Goal: Information Seeking & Learning: Learn about a topic

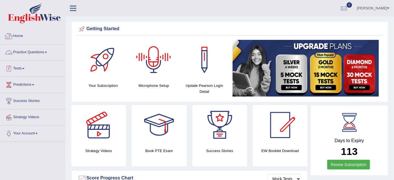
click at [24, 66] on link "Tests" at bounding box center [32, 68] width 65 height 14
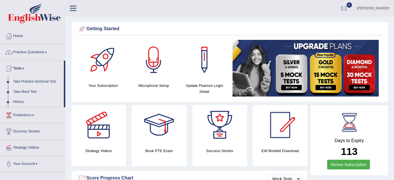
click at [40, 53] on link "Practice Questions" at bounding box center [32, 51] width 65 height 14
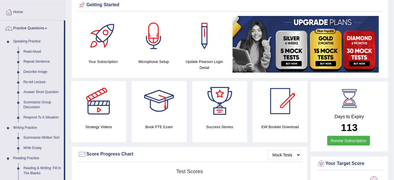
scroll to position [26, 0]
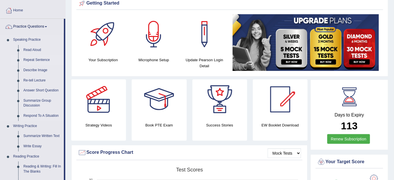
click at [40, 58] on link "Repeat Sentence" at bounding box center [42, 60] width 43 height 10
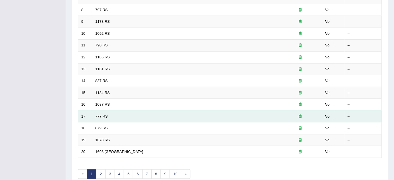
scroll to position [195, 0]
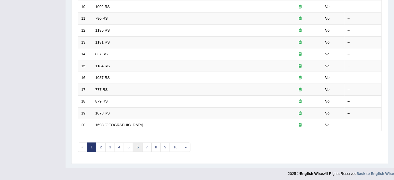
click at [139, 145] on link "6" at bounding box center [137, 147] width 9 height 9
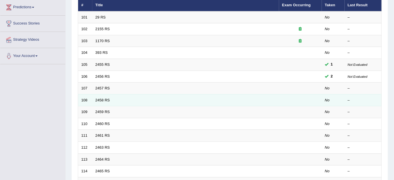
scroll to position [181, 0]
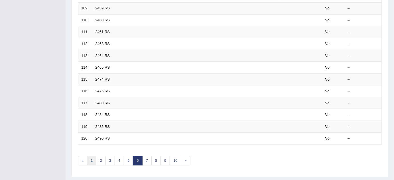
click at [90, 158] on link "1" at bounding box center [91, 160] width 9 height 9
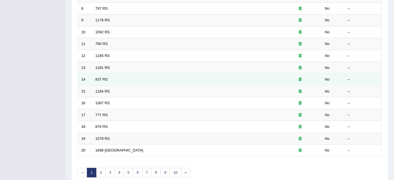
scroll to position [195, 0]
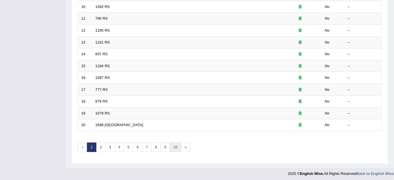
click at [172, 145] on link "10" at bounding box center [174, 147] width 11 height 9
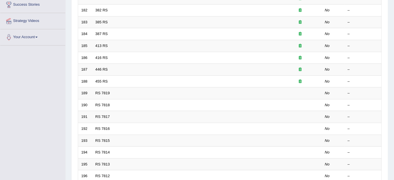
scroll to position [181, 0]
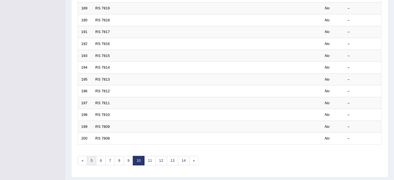
click at [92, 157] on link "5" at bounding box center [91, 160] width 9 height 9
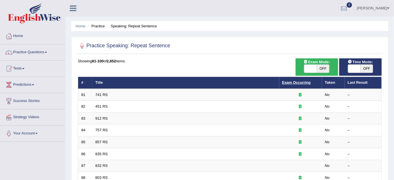
click at [300, 81] on link "Exam Occurring" at bounding box center [296, 82] width 28 height 4
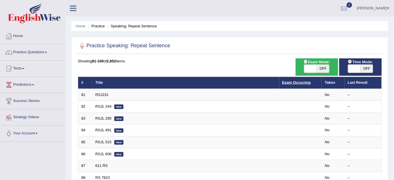
click at [291, 80] on link "Exam Occurring" at bounding box center [296, 82] width 28 height 4
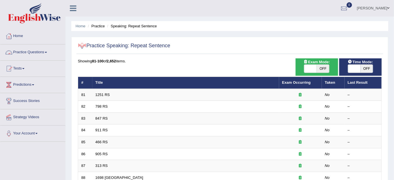
click at [46, 53] on link "Practice Questions" at bounding box center [32, 51] width 65 height 14
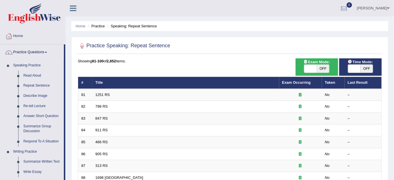
click at [46, 53] on link "Practice Questions" at bounding box center [32, 51] width 64 height 14
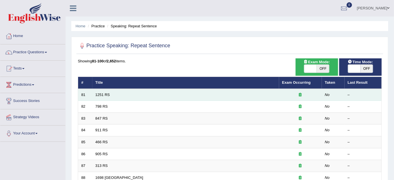
click at [105, 90] on td "1251 RS" at bounding box center [185, 95] width 187 height 12
click at [107, 93] on link "1251 RS" at bounding box center [102, 95] width 15 height 4
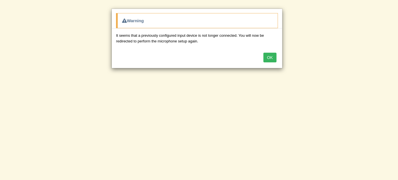
click at [266, 57] on button "OK" at bounding box center [269, 58] width 13 height 10
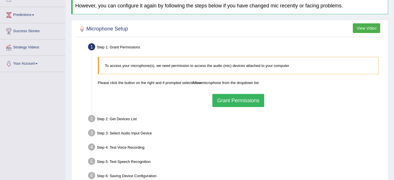
scroll to position [77, 0]
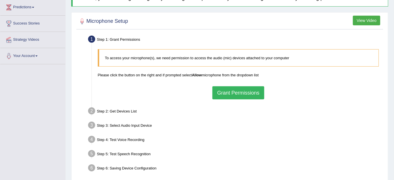
click at [250, 91] on button "Grant Permissions" at bounding box center [238, 92] width 52 height 13
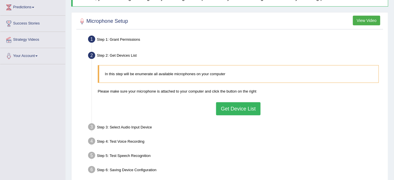
click at [236, 107] on button "Get Device List" at bounding box center [238, 108] width 44 height 13
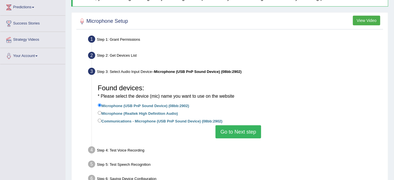
click at [236, 131] on button "Go to Next step" at bounding box center [237, 131] width 45 height 13
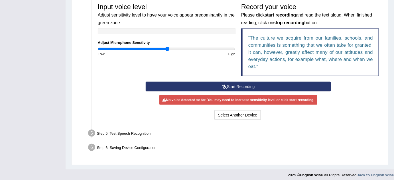
scroll to position [177, 0]
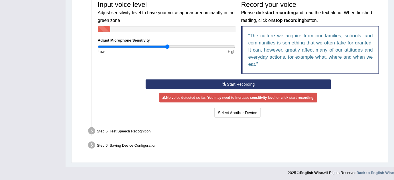
click at [236, 83] on button "Start Recording" at bounding box center [238, 84] width 185 height 10
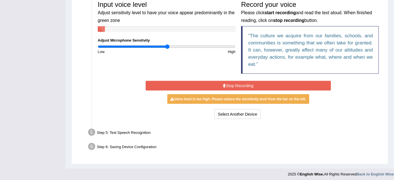
click at [228, 85] on button "Stop Recording" at bounding box center [238, 86] width 185 height 10
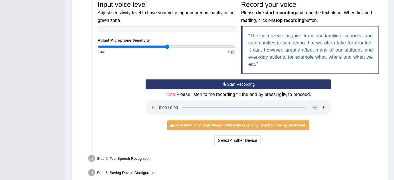
click at [228, 85] on button "Start Recording" at bounding box center [238, 84] width 185 height 10
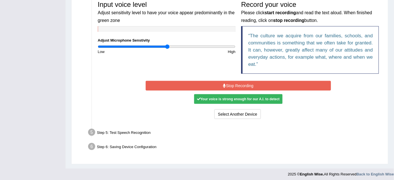
click at [245, 85] on button "Stop Recording" at bounding box center [238, 86] width 185 height 10
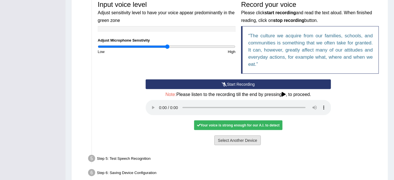
click at [248, 140] on button "Select Another Device" at bounding box center [237, 141] width 47 height 10
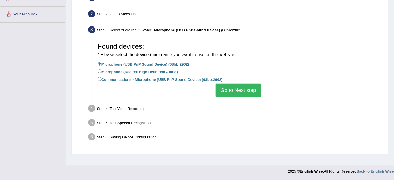
scroll to position [119, 0]
click at [255, 89] on button "Go to Next step" at bounding box center [237, 90] width 45 height 13
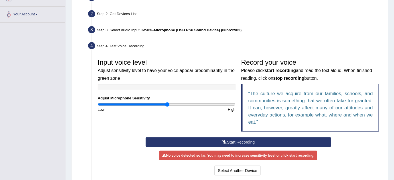
click at [256, 141] on button "Start Recording" at bounding box center [238, 142] width 185 height 10
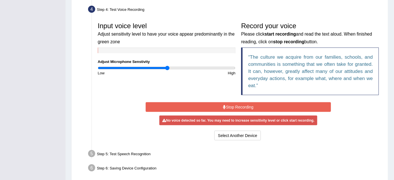
scroll to position [178, 0]
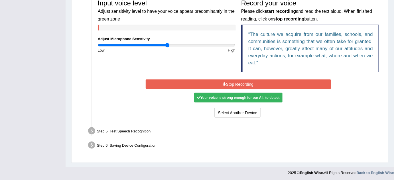
click at [236, 83] on button "Stop Recording" at bounding box center [238, 84] width 185 height 10
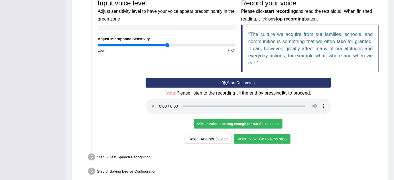
click at [283, 135] on button "Voice is ok. Go to Next step" at bounding box center [262, 139] width 56 height 10
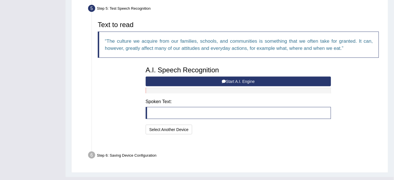
scroll to position [175, 0]
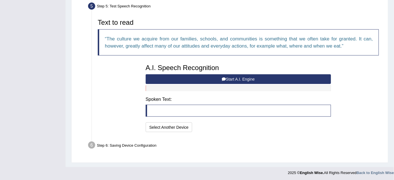
click at [254, 77] on button "Start A.I. Engine" at bounding box center [238, 79] width 185 height 10
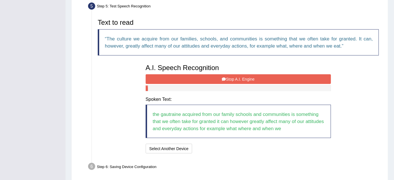
click at [251, 81] on button "Stop A.I. Engine" at bounding box center [238, 79] width 185 height 10
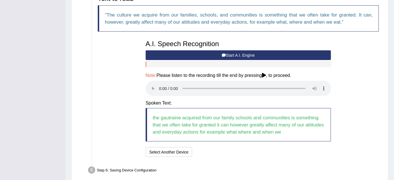
scroll to position [201, 0]
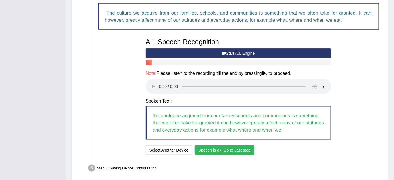
click at [228, 148] on button "Speech is ok. Go to Last step" at bounding box center [225, 150] width 60 height 10
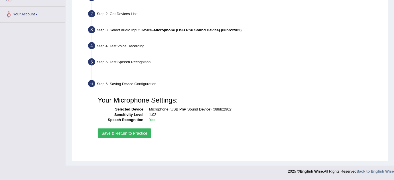
scroll to position [119, 0]
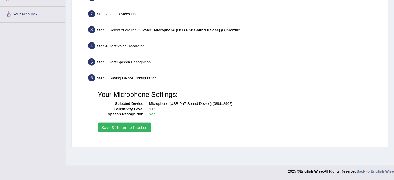
click at [133, 129] on button "Save & Return to Practice" at bounding box center [124, 128] width 53 height 10
